Goal: Book appointment/travel/reservation

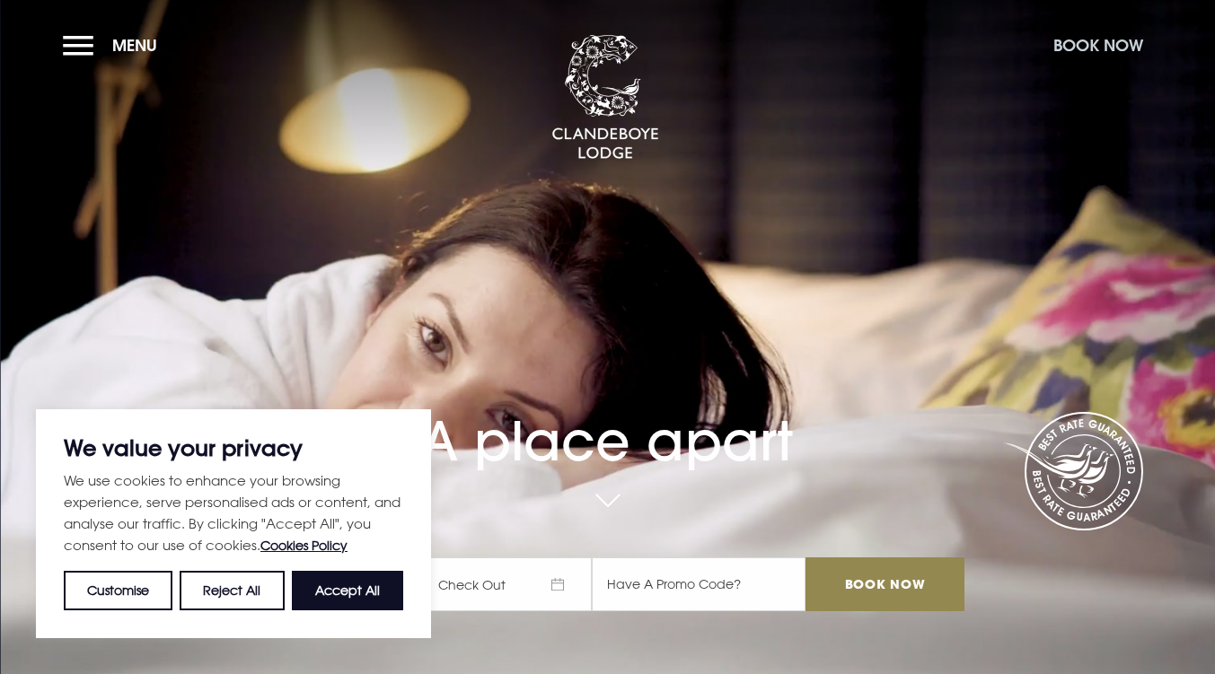
click at [1083, 43] on button "Book Now" at bounding box center [1098, 45] width 108 height 39
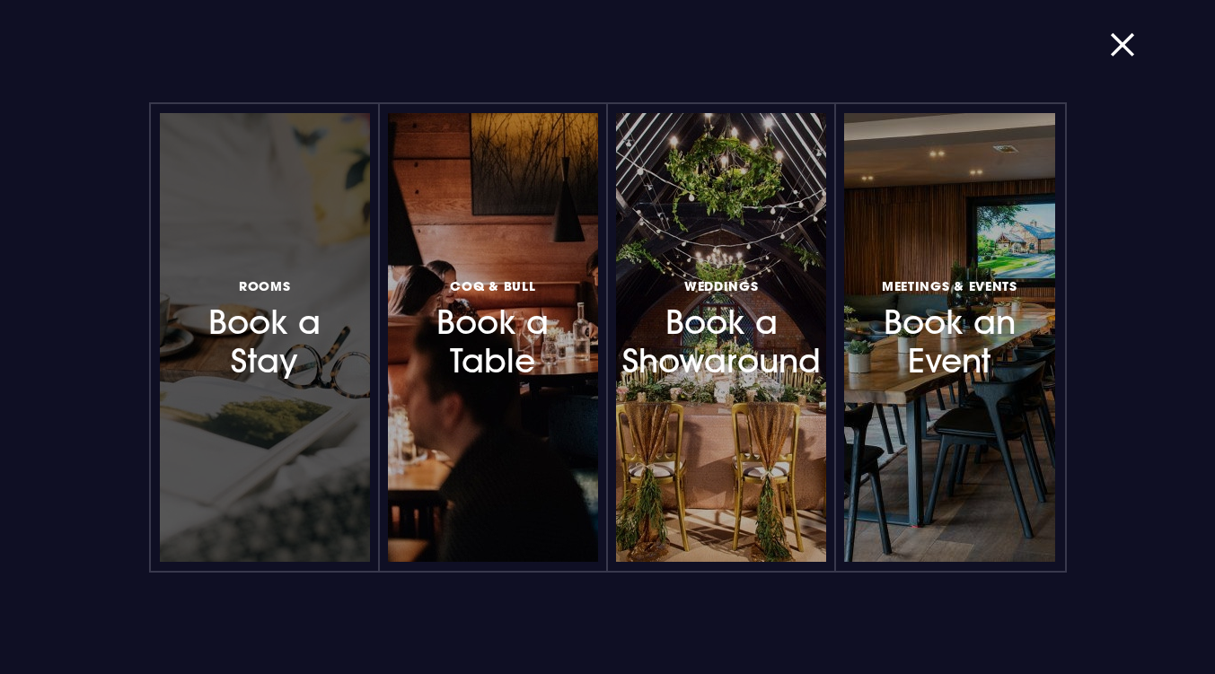
click at [266, 453] on div at bounding box center [265, 337] width 210 height 449
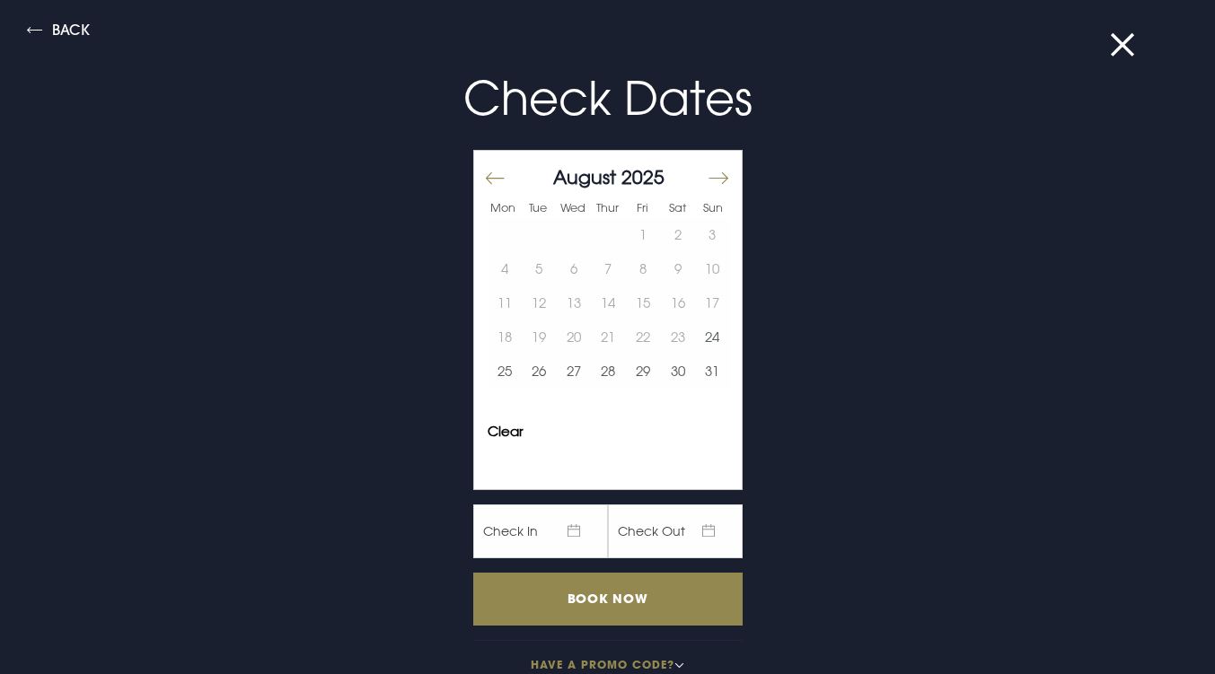
scroll to position [31, 0]
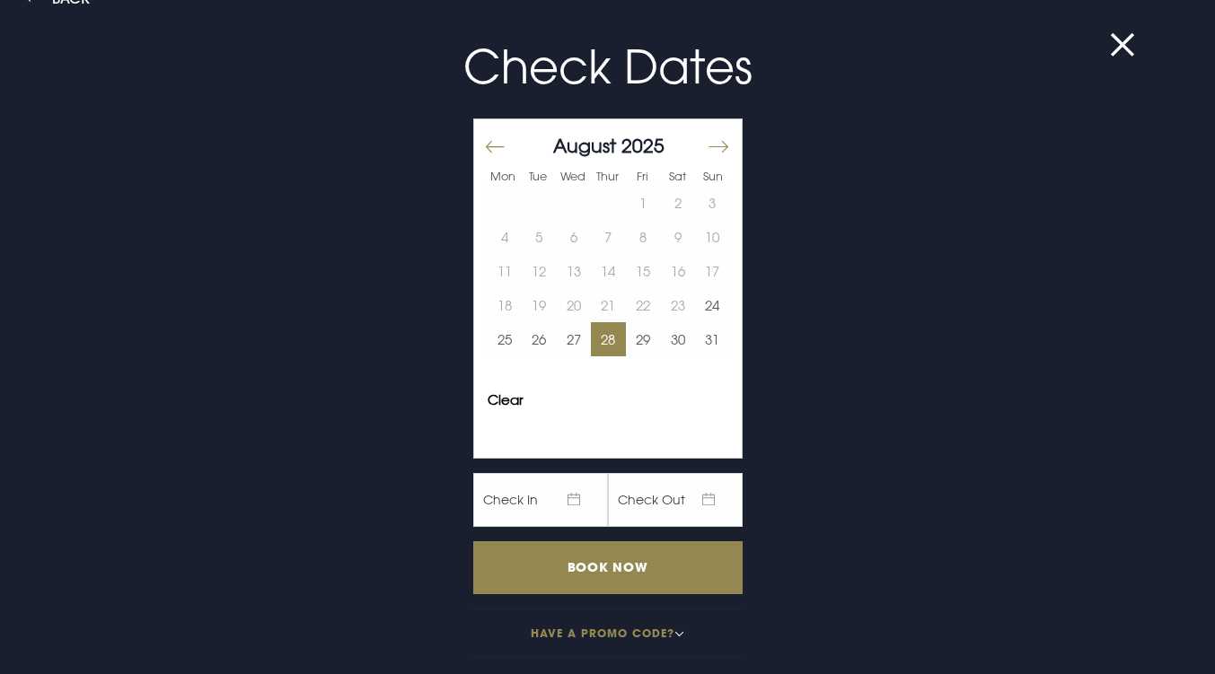
click at [593, 348] on button "28" at bounding box center [608, 339] width 35 height 34
click at [660, 338] on button "30" at bounding box center [677, 339] width 35 height 34
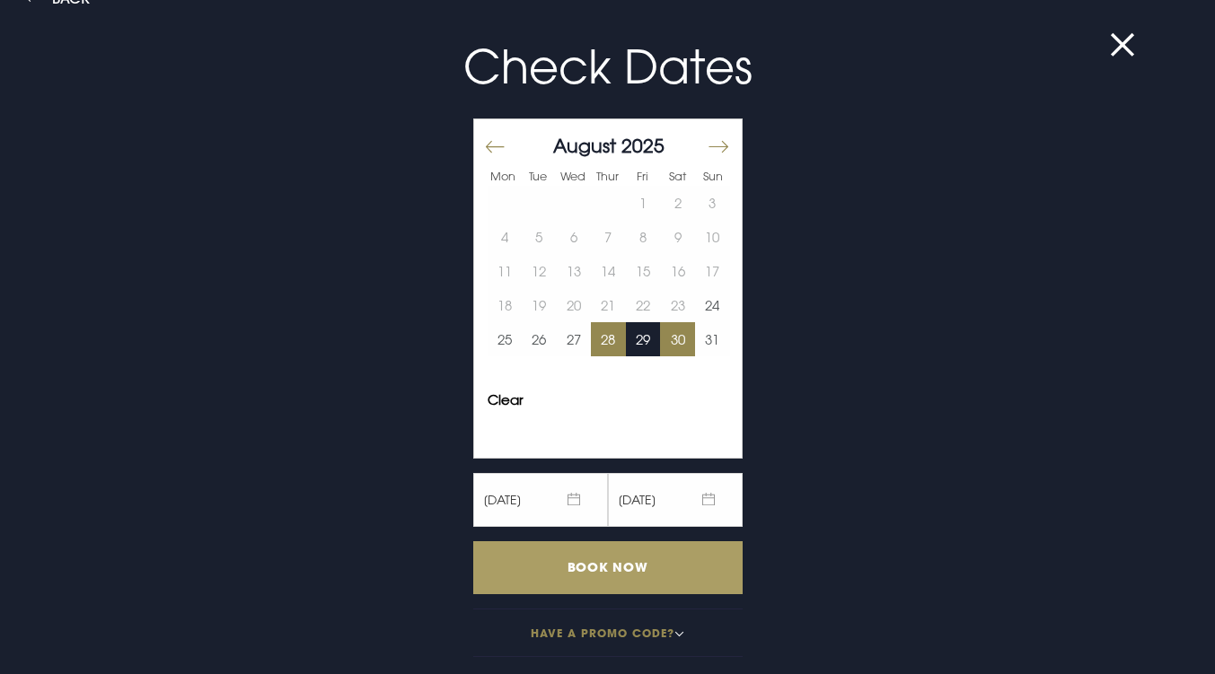
click at [597, 554] on input "Book Now" at bounding box center [607, 567] width 269 height 53
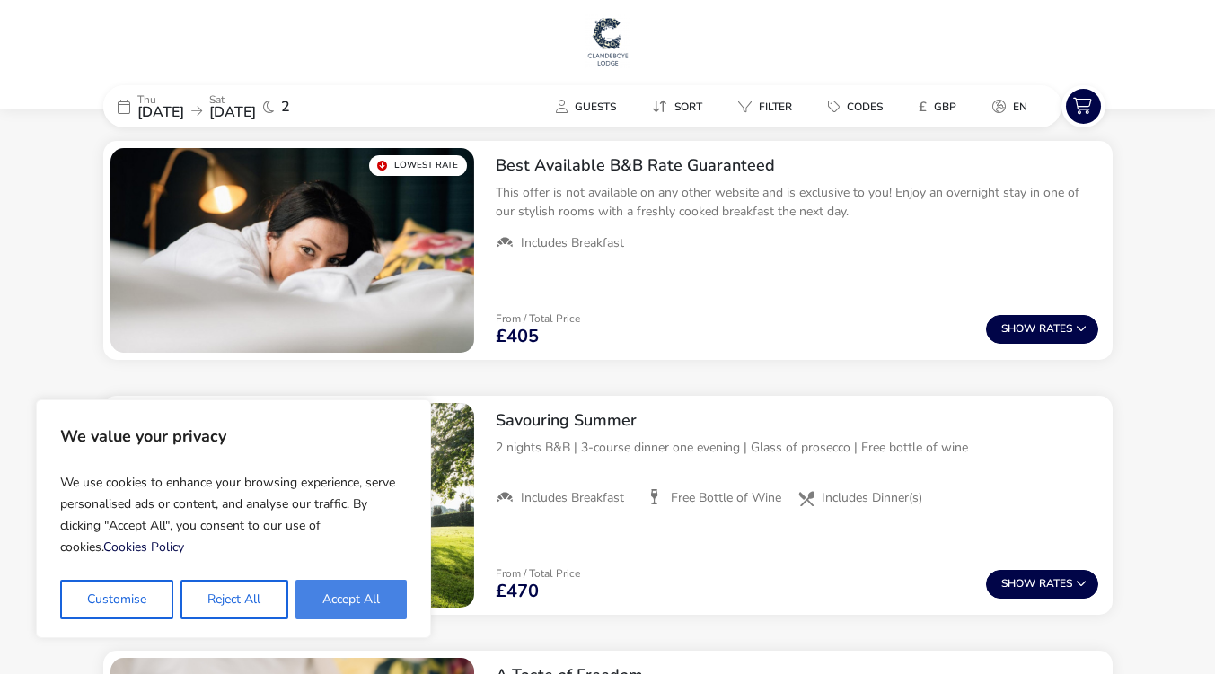
click at [349, 611] on button "Accept All" at bounding box center [350, 600] width 111 height 40
click at [349, 608] on swiper-slide "1 / 1" at bounding box center [292, 505] width 364 height 205
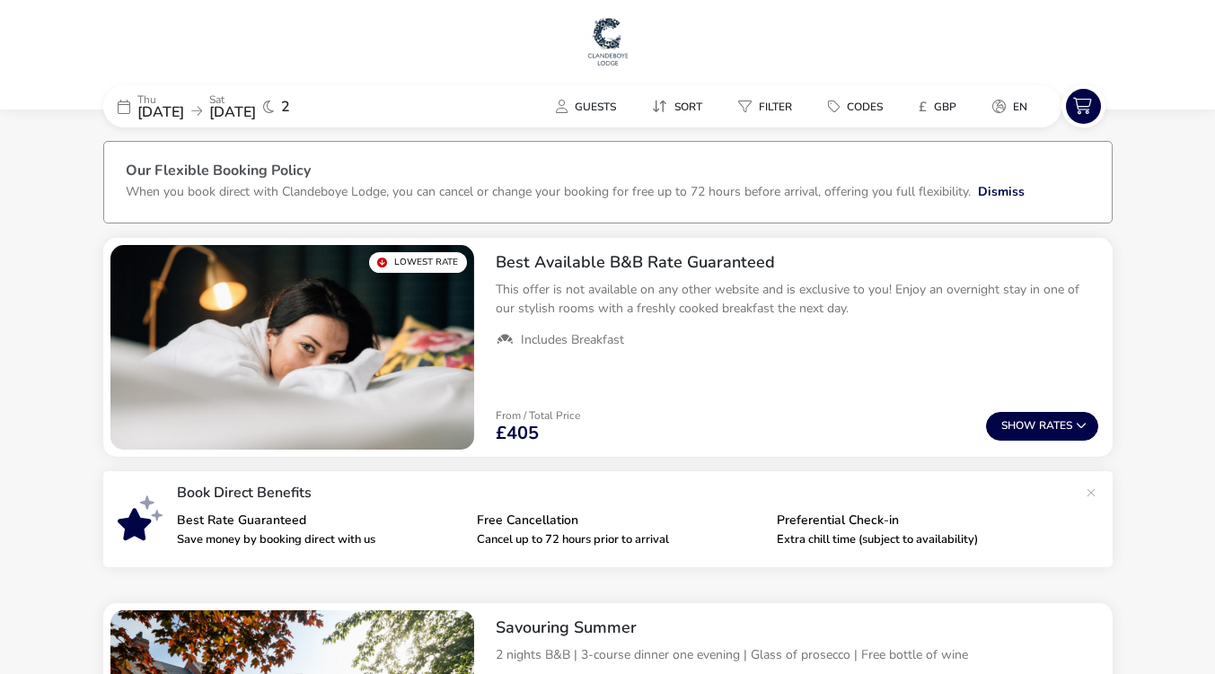
checkbox input "true"
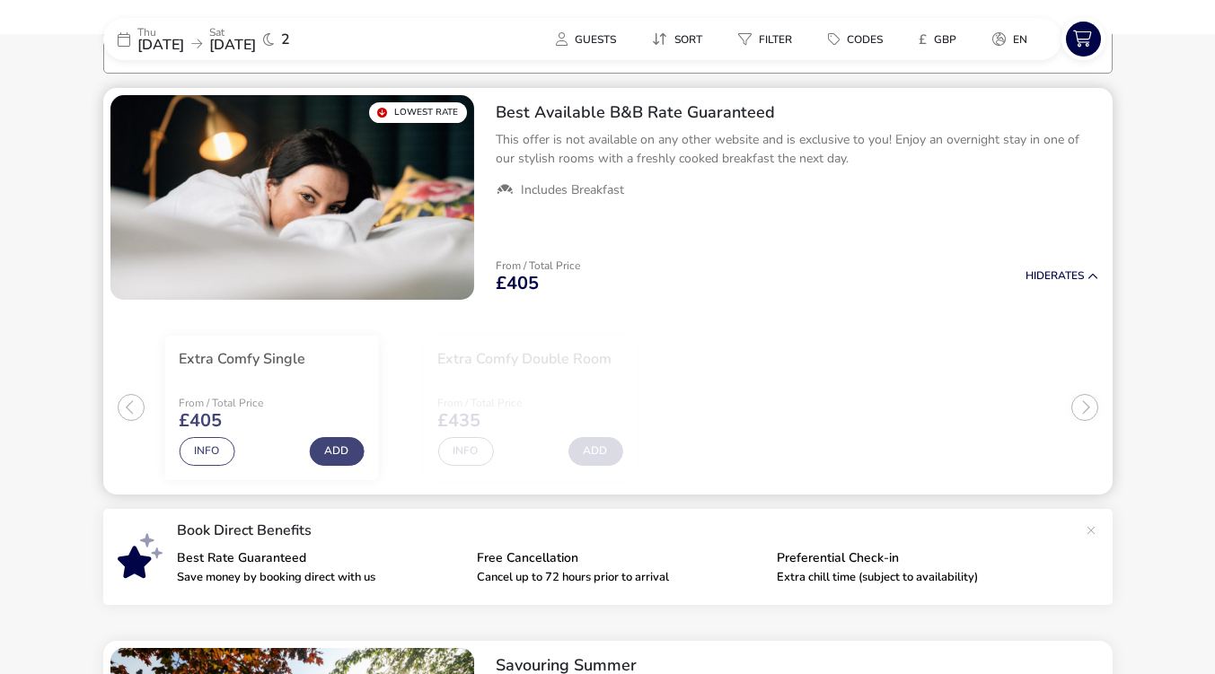
scroll to position [153, 0]
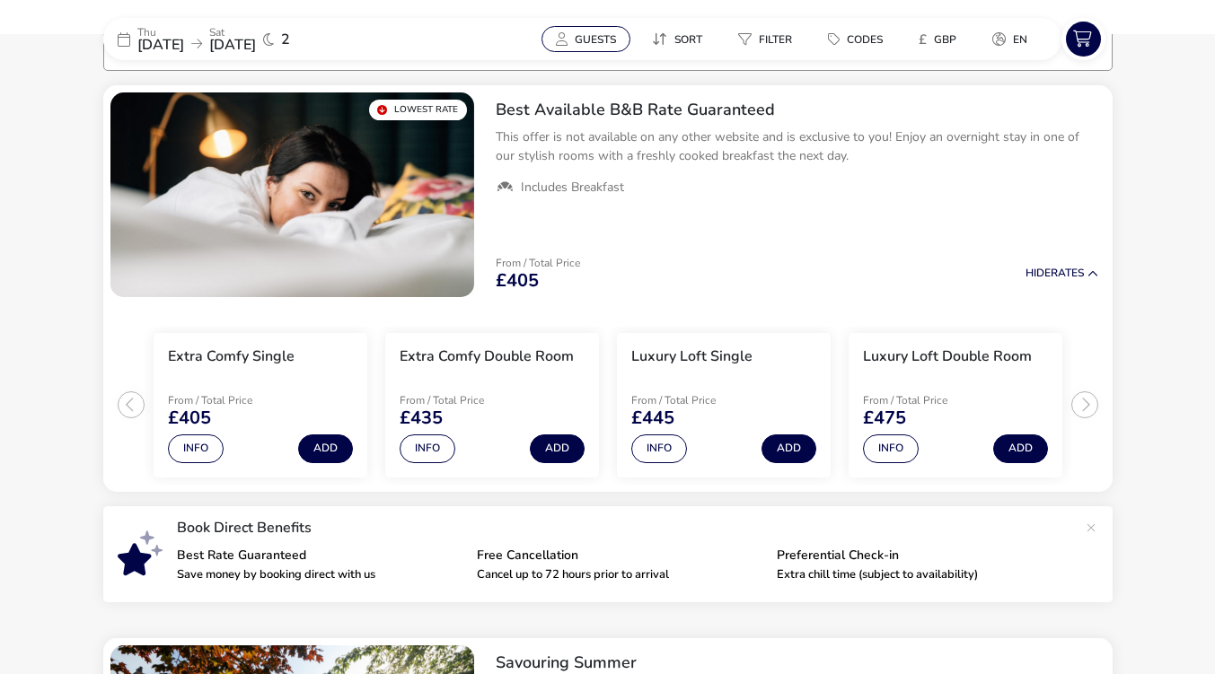
click at [576, 35] on span "Guests" at bounding box center [595, 39] width 41 height 14
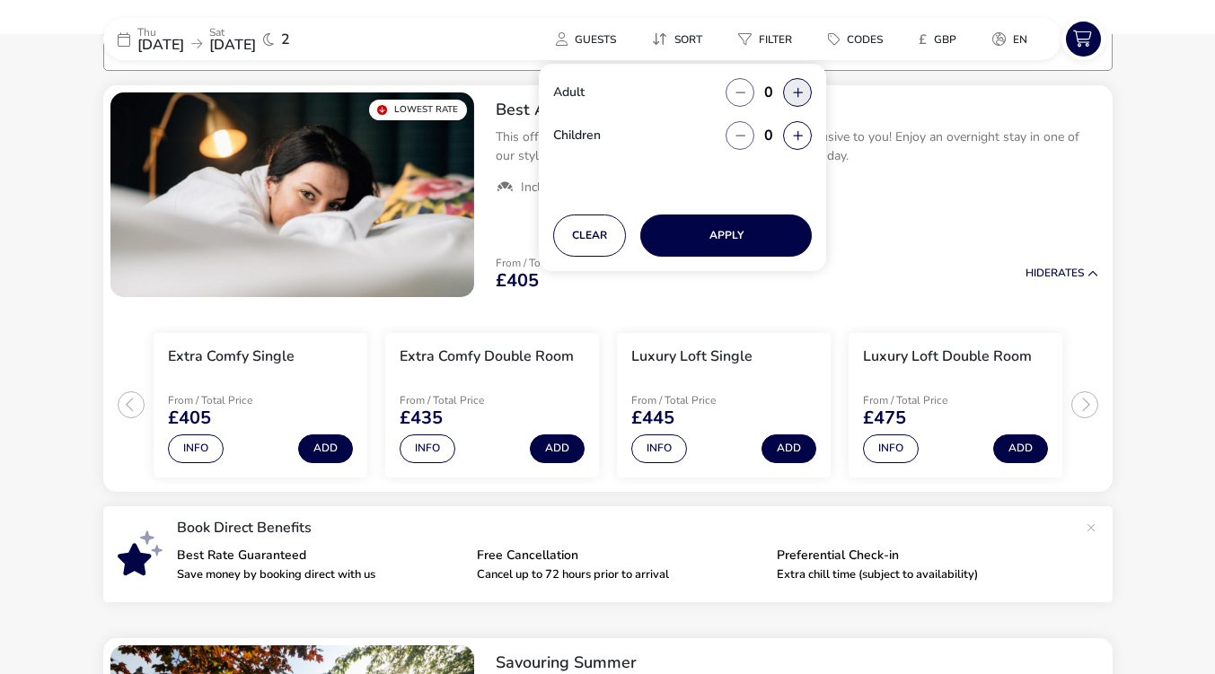
click at [797, 92] on icon "button" at bounding box center [798, 93] width 10 height 12
click at [797, 92] on button "button" at bounding box center [797, 92] width 29 height 29
type input "2"
click at [797, 136] on icon "button" at bounding box center [798, 136] width 10 height 12
click at [798, 141] on button "button" at bounding box center [797, 135] width 29 height 29
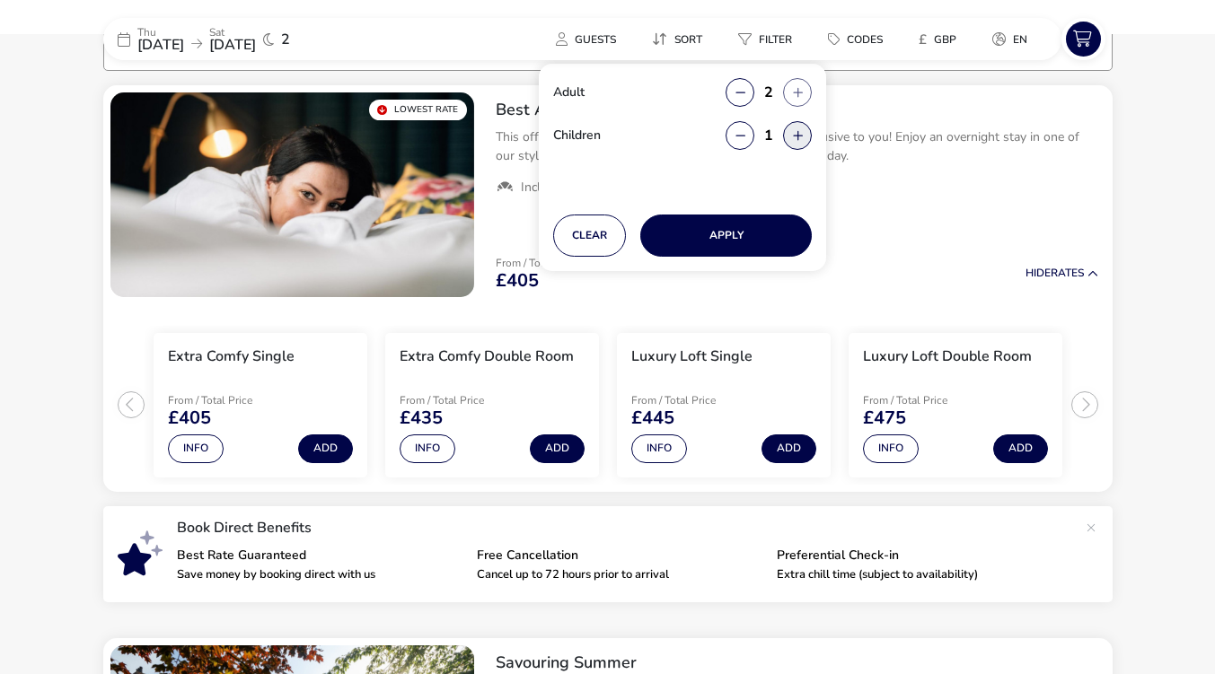
type input "2"
click at [798, 141] on button "button" at bounding box center [797, 135] width 29 height 29
click at [797, 135] on icon "button" at bounding box center [798, 136] width 10 height 12
click at [748, 238] on button "Apply" at bounding box center [725, 236] width 171 height 42
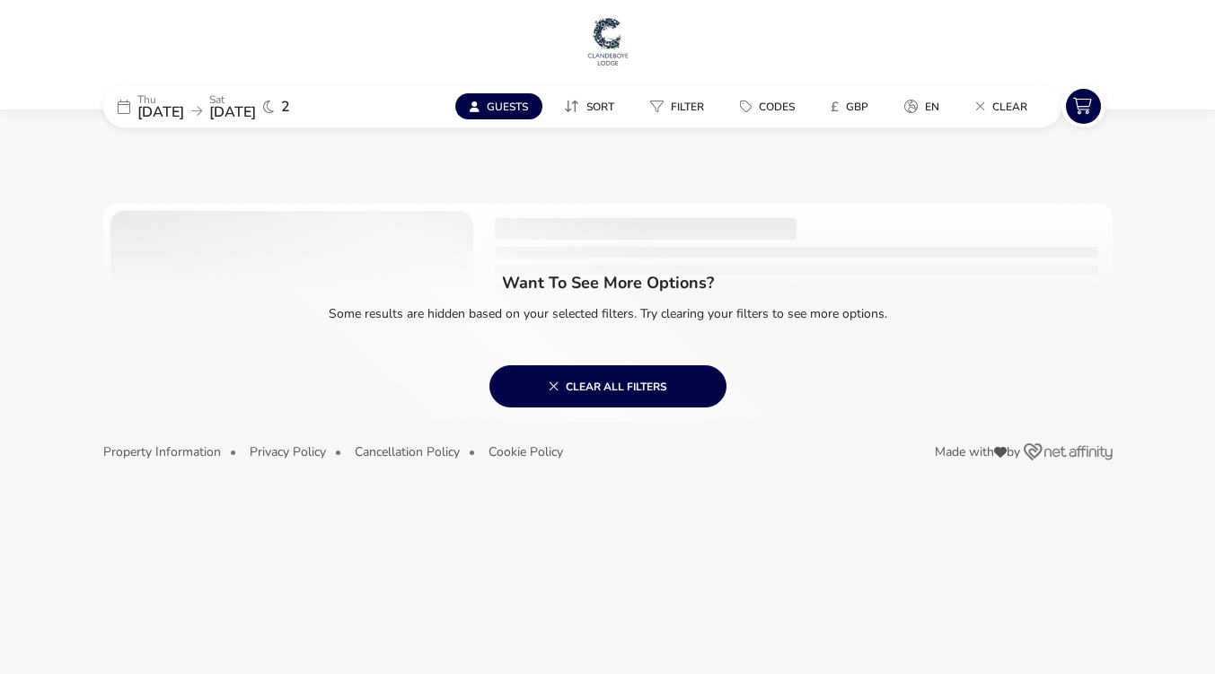
scroll to position [0, 0]
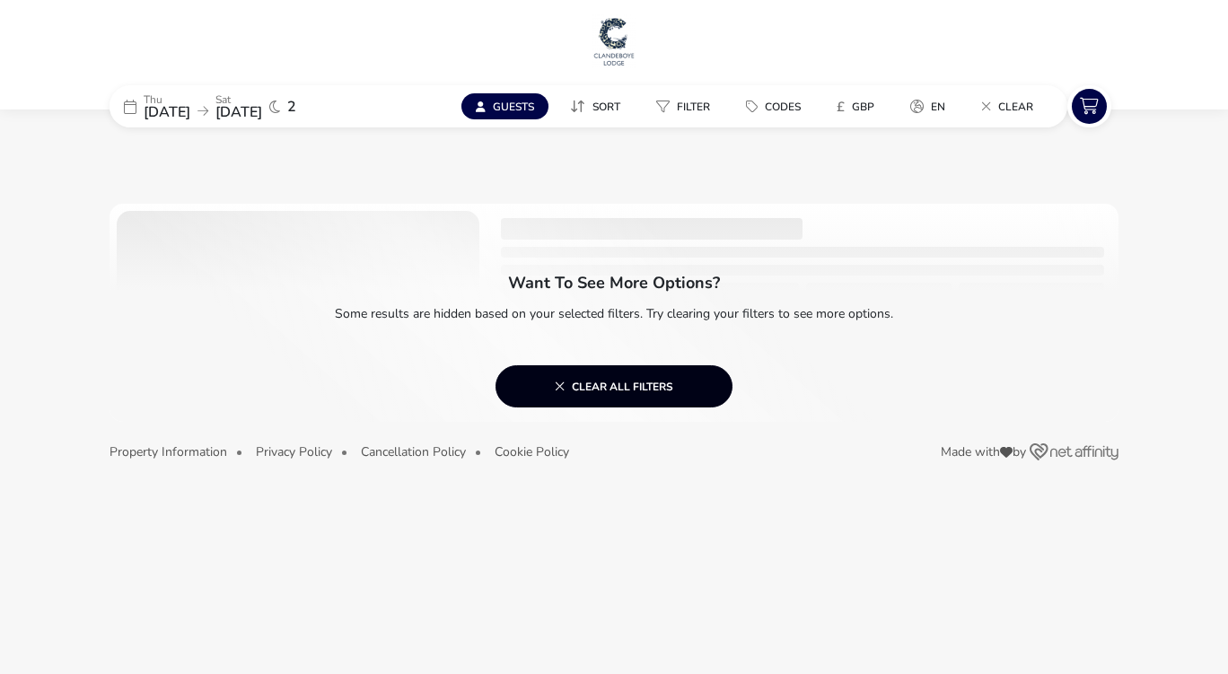
click at [704, 406] on button "Clear all filters" at bounding box center [614, 386] width 237 height 42
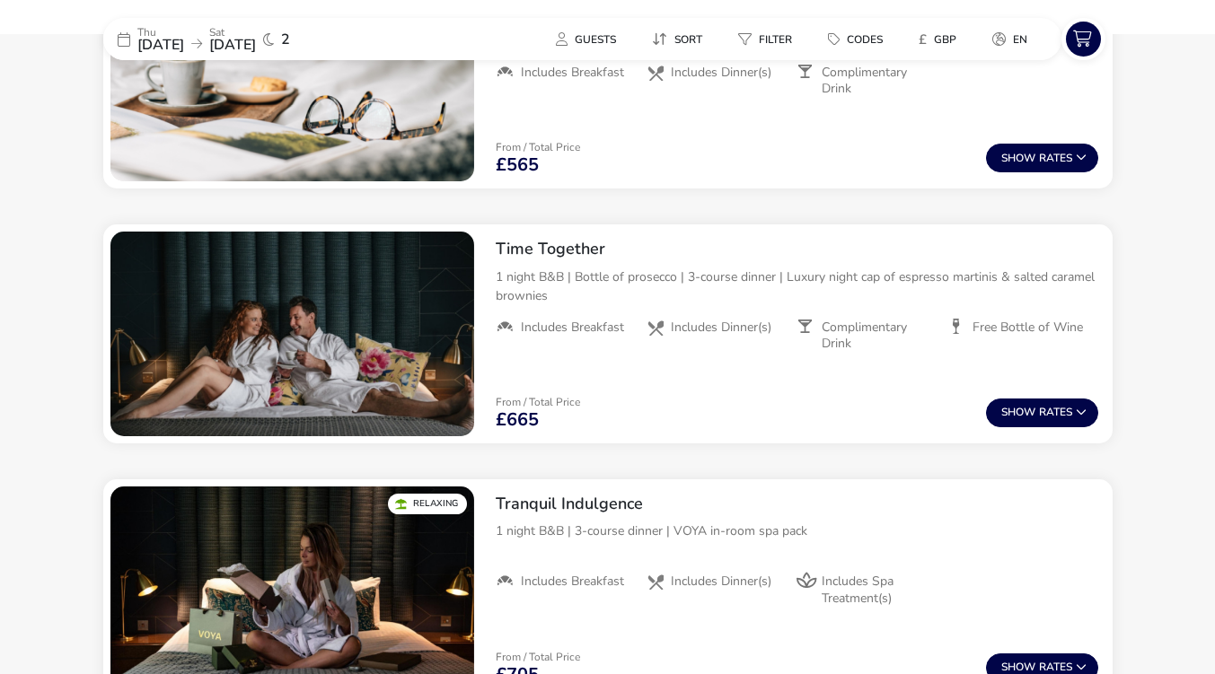
scroll to position [1227, 0]
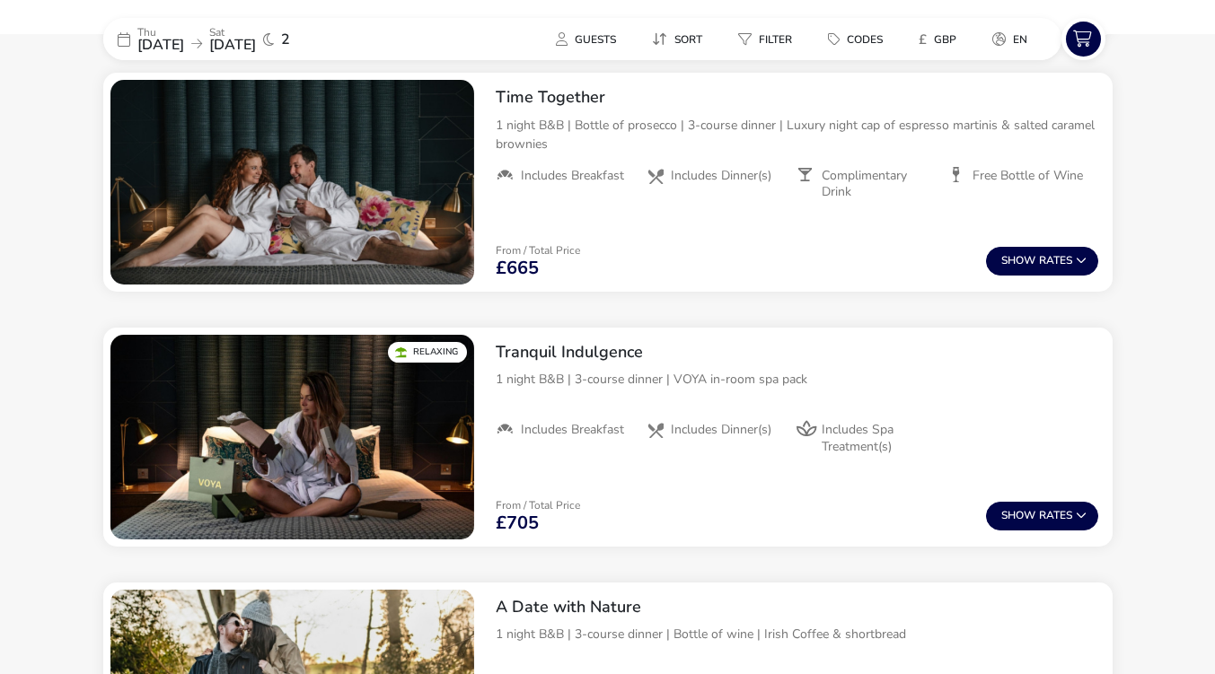
click at [50, 399] on naf-accommodations-shell "[DATE] [DATE] 2 Guests Sort Filter Codes £ GBP en Our Flexible Booking Policy W…" at bounding box center [607, 418] width 1215 height 3039
